Goal: Information Seeking & Learning: Learn about a topic

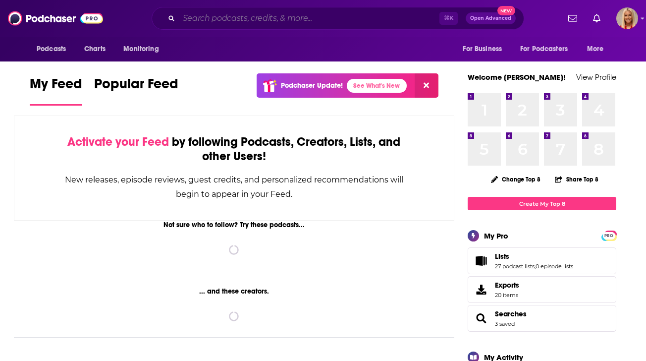
click at [243, 20] on input "Search podcasts, credits, & more..." at bounding box center [309, 18] width 261 height 16
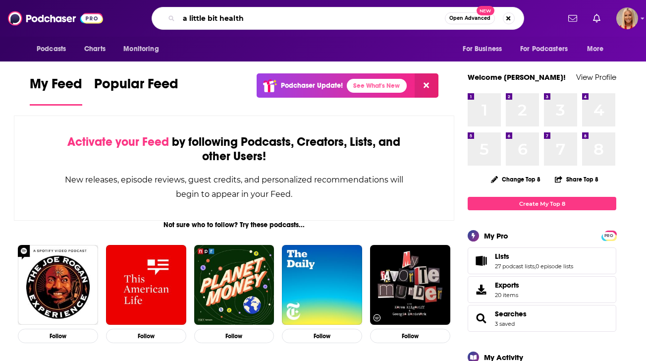
type input "a little bit health"
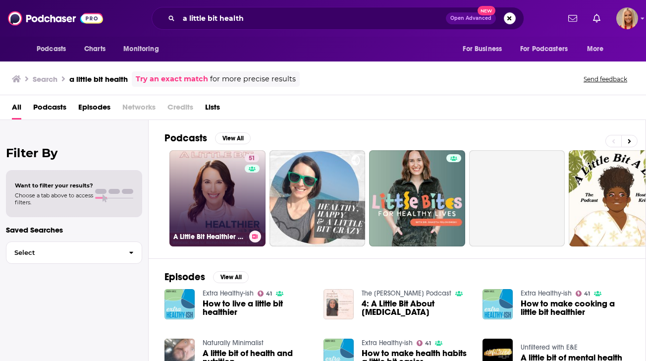
click at [217, 189] on link "51 A Little Bit Healthier | Hormone, [MEDICAL_DATA], Weight Loss Resistance, In…" at bounding box center [217, 198] width 96 height 96
